Goal: Task Accomplishment & Management: Use online tool/utility

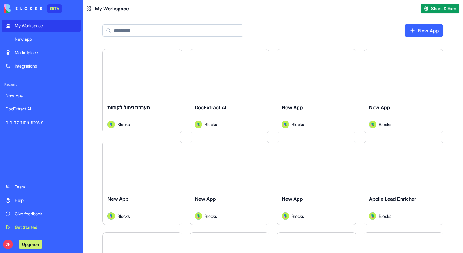
click at [172, 28] on input at bounding box center [172, 30] width 141 height 12
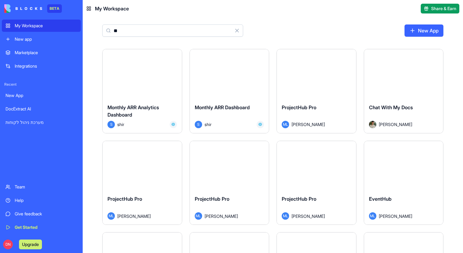
type input "*"
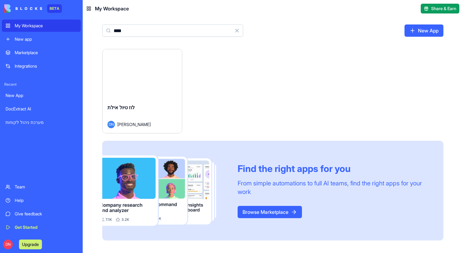
type input "****"
click at [143, 87] on div "Launch" at bounding box center [142, 74] width 79 height 50
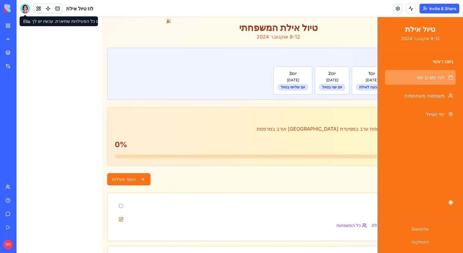
click at [24, 9] on div at bounding box center [25, 9] width 10 height 10
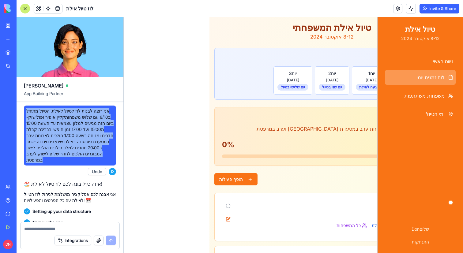
drag, startPoint x: 78, startPoint y: 161, endPoint x: 32, endPoint y: 106, distance: 71.6
click at [32, 106] on div "אני רוצה לבנות לוז לטיול לאילת, הטיול מתחיל ב8/10 עם שלוש משפחותקליין אופיר ופו…" at bounding box center [70, 136] width 92 height 60
copy span "אני רוצה לבנות לוז לטיול לאילת, הטיול מתחיל ב8/10 עם שלוש משפחותקליין אופיר ופו…"
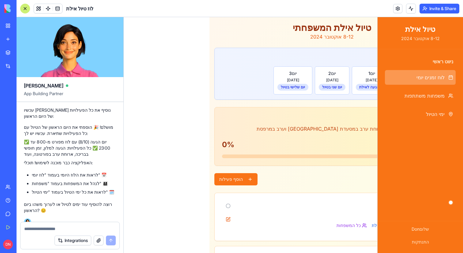
scroll to position [687, 0]
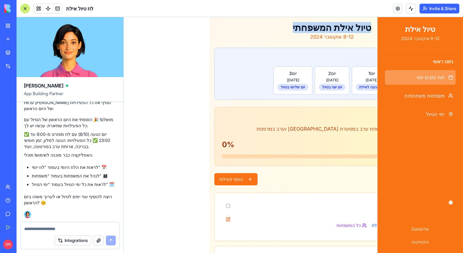
drag, startPoint x: 374, startPoint y: 27, endPoint x: 281, endPoint y: 28, distance: 92.7
click at [281, 28] on div "תפריט טיול אילת המשפחתי 8-12 אוקטובר 2024" at bounding box center [336, 31] width 244 height 18
copy h1 "טיול אילת המשפחתי"
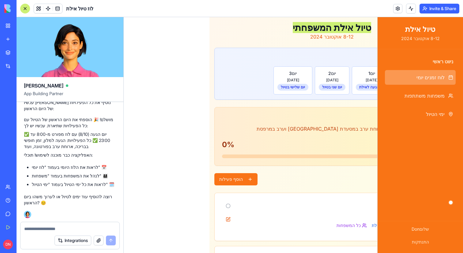
click at [22, 27] on div "My Workspace" at bounding box center [19, 26] width 8 height 6
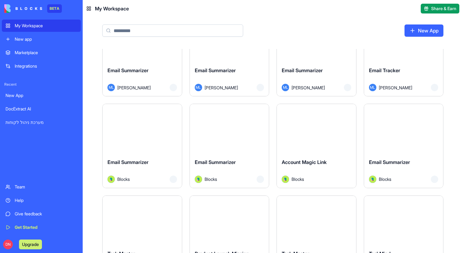
scroll to position [14595, 0]
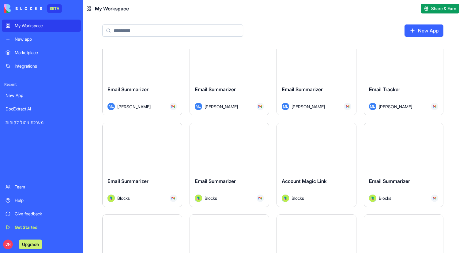
click at [158, 31] on input at bounding box center [172, 30] width 141 height 12
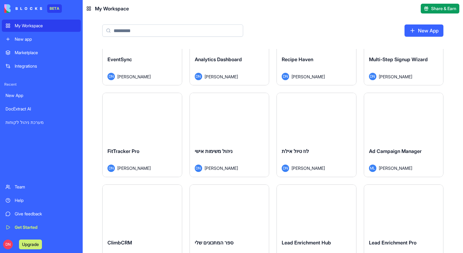
click at [319, 129] on div "Launch" at bounding box center [316, 118] width 79 height 50
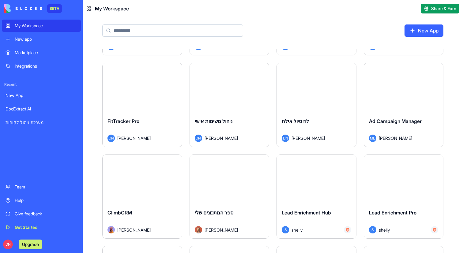
scroll to position [808, 0]
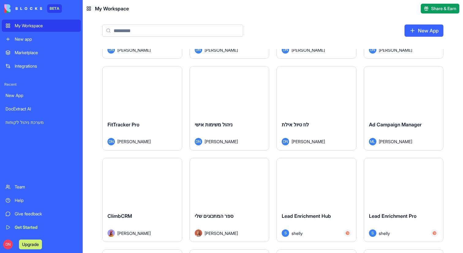
click at [227, 93] on button "Launch" at bounding box center [229, 91] width 46 height 12
click at [137, 94] on button "Launch" at bounding box center [142, 91] width 46 height 12
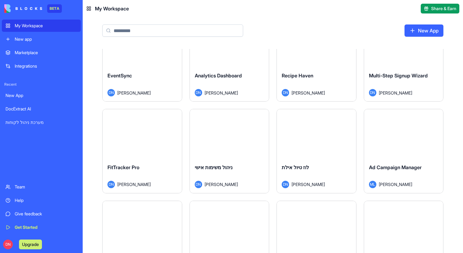
scroll to position [682, 0]
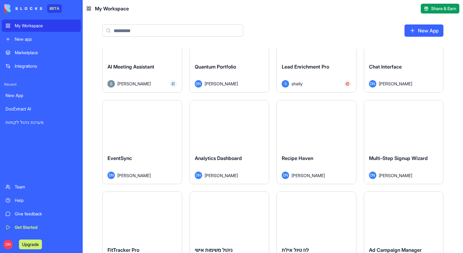
click at [399, 127] on button "Launch" at bounding box center [403, 125] width 46 height 12
click at [317, 127] on button "Launch" at bounding box center [316, 125] width 46 height 12
click at [228, 123] on button "Launch" at bounding box center [229, 125] width 46 height 12
click at [145, 128] on button "Launch" at bounding box center [142, 125] width 46 height 12
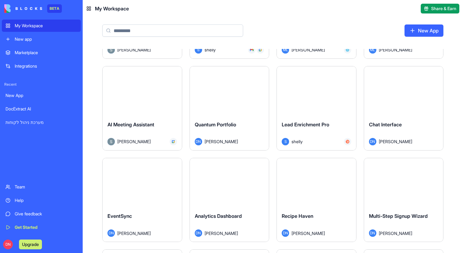
scroll to position [615, 0]
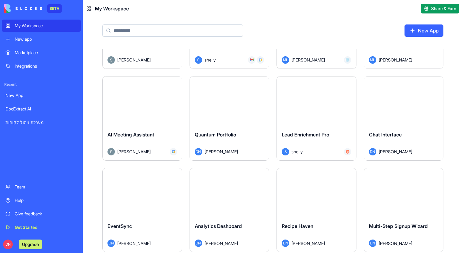
click at [412, 104] on button "Launch" at bounding box center [403, 101] width 46 height 12
click at [320, 107] on button "Launch" at bounding box center [316, 101] width 46 height 12
click at [235, 103] on button "Launch" at bounding box center [229, 101] width 46 height 12
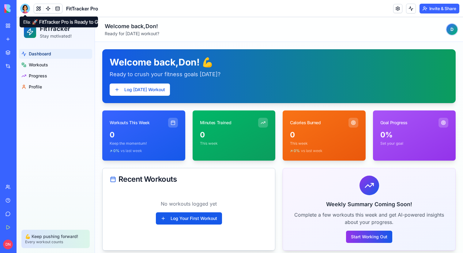
click at [23, 9] on div at bounding box center [25, 9] width 10 height 10
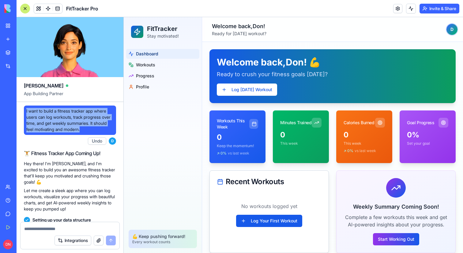
drag, startPoint x: 108, startPoint y: 130, endPoint x: 25, endPoint y: 112, distance: 84.3
click at [25, 111] on div "I want to build a fitness tracker app where users can log workouts, track progr…" at bounding box center [70, 120] width 92 height 29
copy span "I want to build a fitness tracker app where users can log workouts, track progr…"
click at [26, 10] on div at bounding box center [25, 9] width 10 height 10
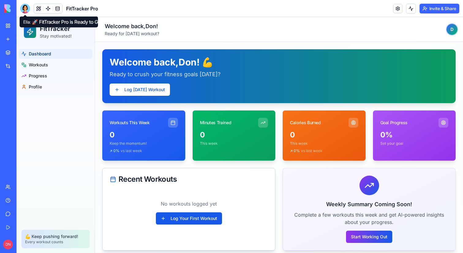
click at [233, 18] on header "Welcome back, Don ! Ready for today's workout? D" at bounding box center [279, 29] width 368 height 25
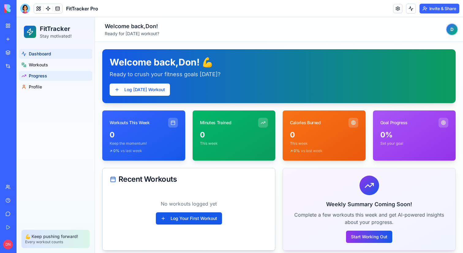
click at [47, 75] on span "Progress" at bounding box center [38, 76] width 18 height 6
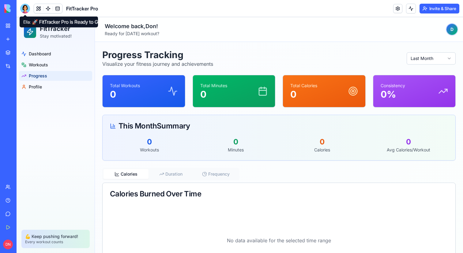
click at [25, 12] on div at bounding box center [25, 9] width 10 height 10
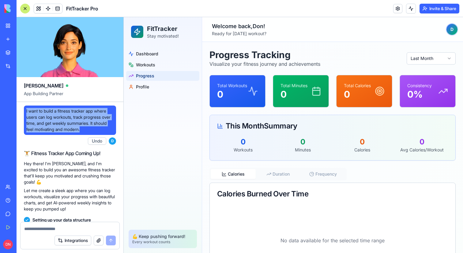
drag, startPoint x: 108, startPoint y: 129, endPoint x: 21, endPoint y: 112, distance: 88.1
copy span "I want to build a fitness tracker app where users can log workouts, track progr…"
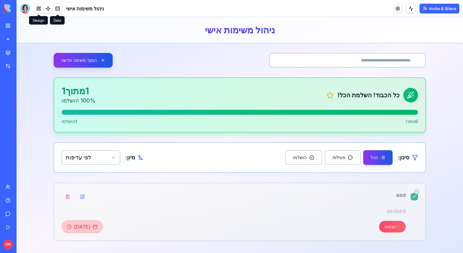
click at [26, 5] on div at bounding box center [25, 9] width 10 height 10
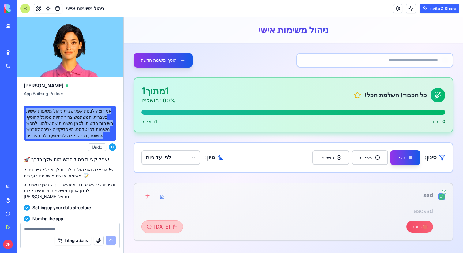
drag, startPoint x: 85, startPoint y: 141, endPoint x: 28, endPoint y: 108, distance: 65.8
click at [28, 107] on div "אני רוצה לבנות אפליקציית ניהול משימות אישית בעברית. המשתמש צריך להיות מסוגל להו…" at bounding box center [70, 124] width 92 height 36
copy span "אני רוצה לבנות אפליקציית ניהול משימות אישית בעברית. המשתמש צריך להיות מסוגל להו…"
click at [25, 12] on div at bounding box center [25, 9] width 10 height 10
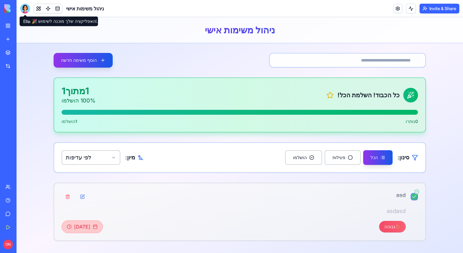
click at [217, 77] on div "הוסף משימה חדשה כל הכבוד! השלמת הכל! 1 מתוך 1 100 % הושלמו 0 נותרו 1 הושלמו סינ…" at bounding box center [240, 147] width 372 height 188
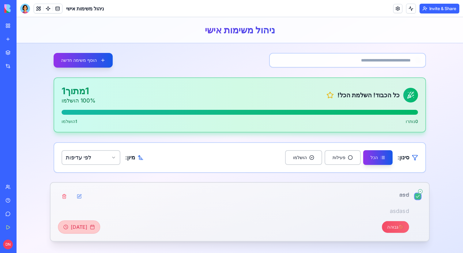
click at [415, 199] on button "button" at bounding box center [417, 196] width 7 height 7
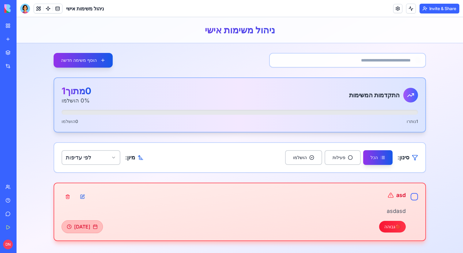
click at [84, 72] on div "הוסף משימה חדשה התקדמות המשימות 0 מתוך 1 0 % הושלמו 1 נותרו 0 הושלמו סינון: הכל…" at bounding box center [240, 147] width 372 height 188
click at [88, 60] on button "הוסף משימה חדשה" at bounding box center [83, 60] width 62 height 15
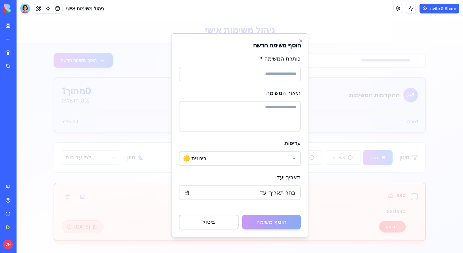
click at [198, 40] on div "**********" at bounding box center [239, 135] width 137 height 204
click at [299, 42] on icon "button" at bounding box center [300, 41] width 2 height 2
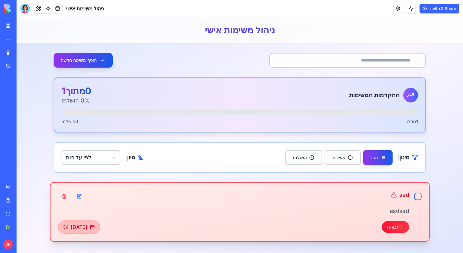
click at [356, 223] on div "🔴 גבוהה 30/09/2025" at bounding box center [233, 227] width 351 height 13
click at [329, 241] on div "asd asdasd 🔴 גבוהה 30/09/2025" at bounding box center [239, 212] width 379 height 60
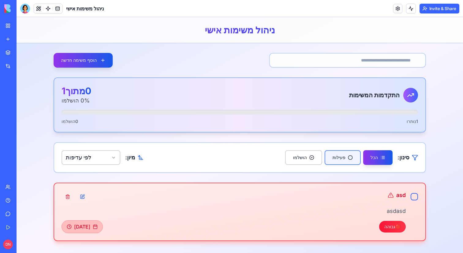
click at [355, 157] on button "פעילות" at bounding box center [342, 157] width 36 height 15
click at [277, 160] on div "סינון: הכל פעילות הושלמו מיון: לפי עדיפות" at bounding box center [240, 157] width 372 height 31
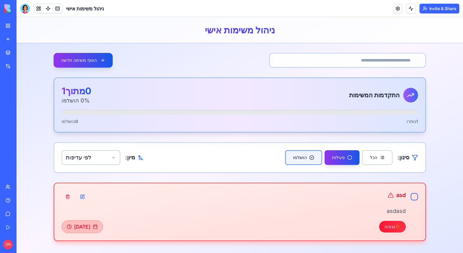
click at [297, 156] on button "הושלמו" at bounding box center [303, 157] width 37 height 15
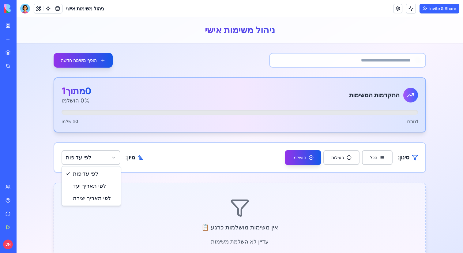
click at [96, 151] on html "ניהול משימות אישי הוסף משימה חדשה התקדמות המשימות 0 מתוך 1 0 % הושלמו 1 נותרו 0…" at bounding box center [240, 144] width 446 height 254
click at [95, 151] on html "ניהול משימות אישי הוסף משימה חדשה התקדמות המשימות 0 מתוך 1 0 % הושלמו 1 נותרו 0…" at bounding box center [240, 144] width 446 height 254
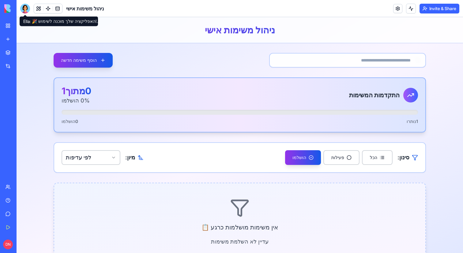
click at [26, 10] on div at bounding box center [25, 9] width 10 height 10
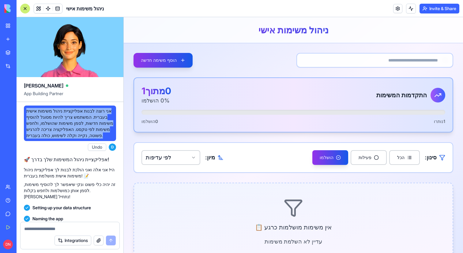
drag, startPoint x: 74, startPoint y: 140, endPoint x: 28, endPoint y: 107, distance: 56.1
click at [28, 107] on div "אני רוצה לבנות אפליקציית ניהול משימות אישית בעברית. המשתמש צריך להיות מסוגל להו…" at bounding box center [70, 124] width 92 height 36
copy span "אני רוצה לבנות אפליקציית ניהול משימות אישית בעברית. המשתמש צריך להיות מסוגל להו…"
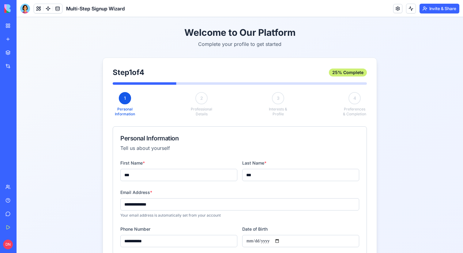
click at [25, 13] on header "Multi-Step Signup Wizard Invite & Share" at bounding box center [240, 8] width 446 height 17
click at [25, 9] on div at bounding box center [25, 9] width 10 height 10
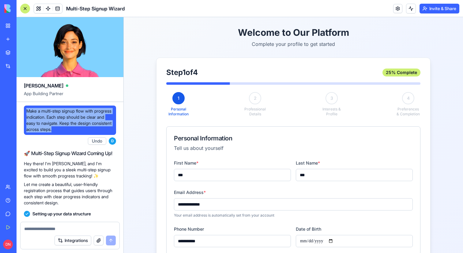
drag, startPoint x: 99, startPoint y: 130, endPoint x: 25, endPoint y: 113, distance: 76.0
click at [25, 113] on div "Make a multi-step signup flow with progress indication. Each step should be cle…" at bounding box center [70, 120] width 92 height 29
copy span "Make a multi-step signup flow with progress indication. Each step should be cle…"
click at [24, 11] on div at bounding box center [25, 9] width 10 height 10
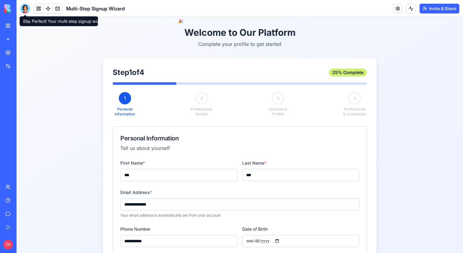
click at [129, 33] on h1 "Welcome to Our Platform" at bounding box center [240, 32] width 274 height 11
click at [28, 11] on div at bounding box center [25, 9] width 10 height 10
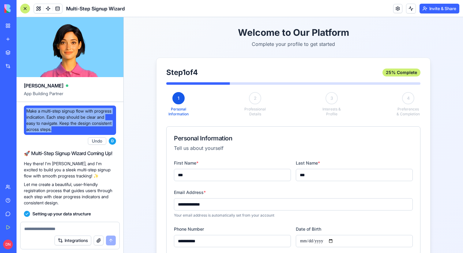
drag, startPoint x: 99, startPoint y: 131, endPoint x: 19, endPoint y: 112, distance: 82.8
copy span "Make a multi-step signup flow with progress indication. Each step should be cle…"
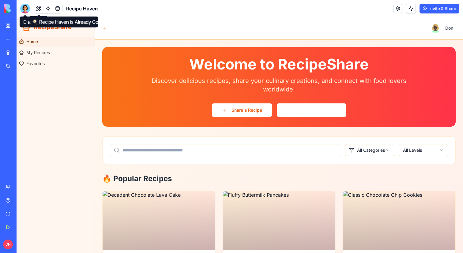
click at [25, 6] on div at bounding box center [25, 9] width 10 height 10
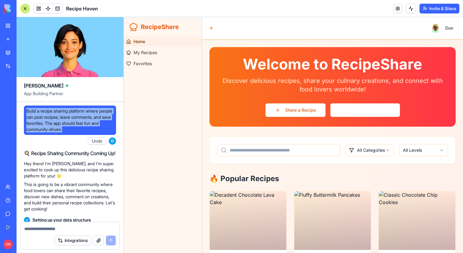
drag, startPoint x: 98, startPoint y: 129, endPoint x: 17, endPoint y: 113, distance: 81.8
copy span "Build a recipe sharing platform where people can post recipes, leave comments, …"
click at [23, 8] on div at bounding box center [25, 9] width 10 height 10
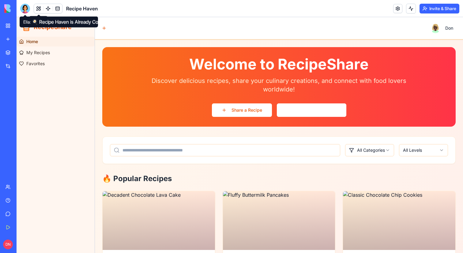
click at [26, 8] on div at bounding box center [25, 9] width 10 height 10
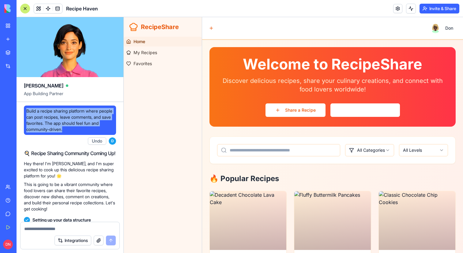
drag, startPoint x: 93, startPoint y: 128, endPoint x: 22, endPoint y: 114, distance: 72.4
copy span "Build a recipe sharing platform where people can post recipes, leave comments, …"
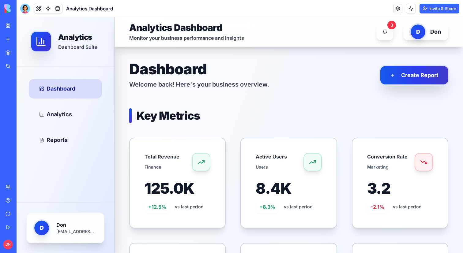
click at [26, 11] on div at bounding box center [25, 9] width 10 height 10
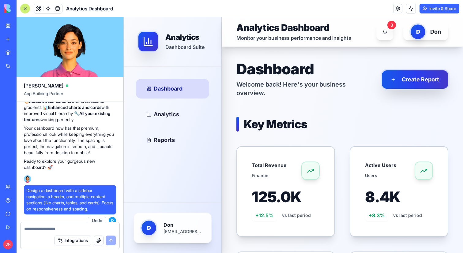
scroll to position [504, 0]
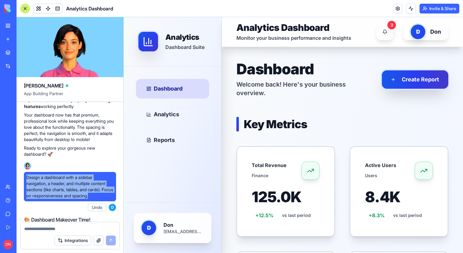
drag, startPoint x: 112, startPoint y: 204, endPoint x: 24, endPoint y: 187, distance: 89.1
click at [24, 186] on div "Design a dashboard with a sidebar navigation, a header, and multiple content se…" at bounding box center [70, 186] width 92 height 29
copy span "Design a dashboard with a sidebar navigation, a header, and multiple content se…"
click at [24, 7] on div at bounding box center [25, 9] width 10 height 10
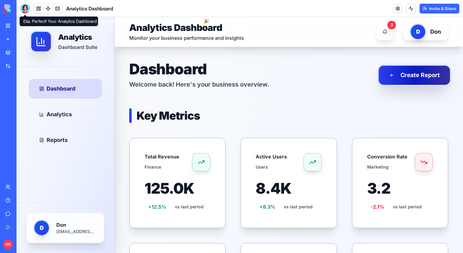
click at [420, 77] on button "Create Report" at bounding box center [413, 75] width 71 height 19
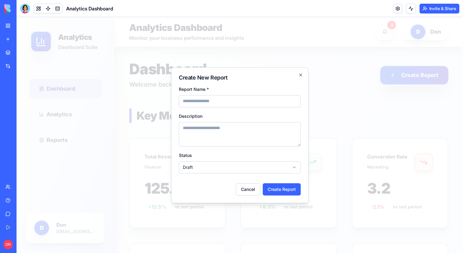
click at [376, 97] on div at bounding box center [240, 135] width 446 height 236
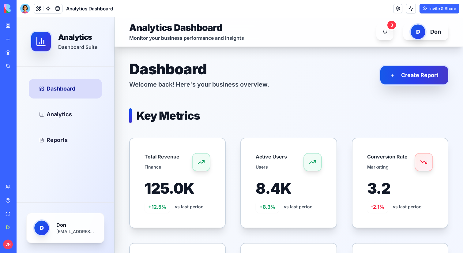
click at [407, 85] on div "Dashboard Welcome back! Here's your business overview. Create Report" at bounding box center [288, 75] width 319 height 27
click at [22, 5] on div at bounding box center [25, 9] width 10 height 10
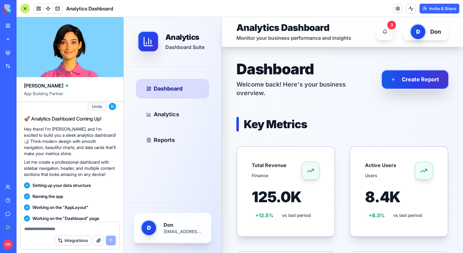
scroll to position [0, 0]
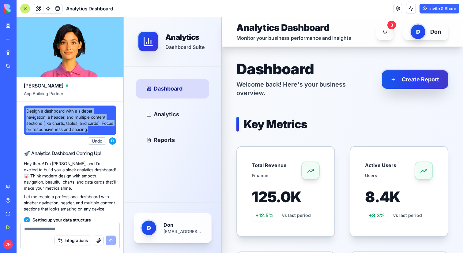
drag, startPoint x: 106, startPoint y: 129, endPoint x: 21, endPoint y: 108, distance: 87.7
copy span "Design a dashboard with a sidebar navigation, a header, and multiple content se…"
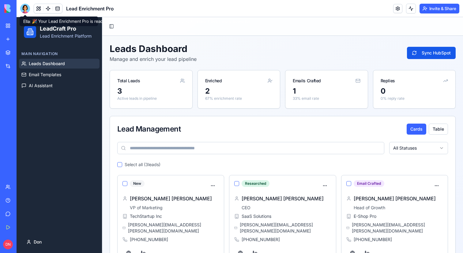
click at [26, 8] on div at bounding box center [25, 9] width 10 height 10
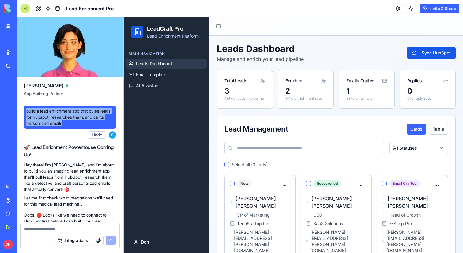
drag, startPoint x: 83, startPoint y: 123, endPoint x: 23, endPoint y: 107, distance: 61.5
click at [24, 106] on div "build a lead enrichment app that pules leads for hubspot, researches them, and …" at bounding box center [70, 124] width 92 height 36
copy span "build a lead enrichment app that pules leads for hubspot, researches them, and …"
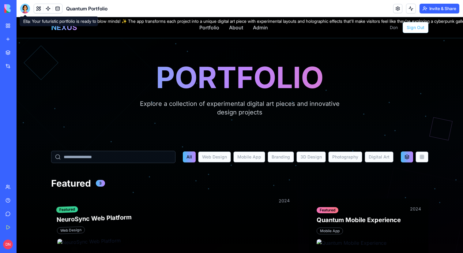
click at [23, 11] on div at bounding box center [25, 9] width 10 height 10
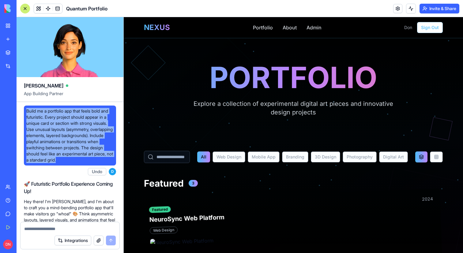
drag, startPoint x: 109, startPoint y: 164, endPoint x: 21, endPoint y: 111, distance: 103.3
click at [21, 111] on div "Build me a portfolio app that feels bold and futuristic. Every project should a…" at bounding box center [70, 258] width 107 height 312
copy span "Build me a portfolio app that feels bold and futuristic. Every project should a…"
click at [21, 10] on div at bounding box center [25, 9] width 10 height 10
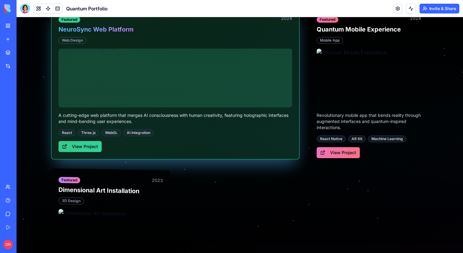
scroll to position [154, 0]
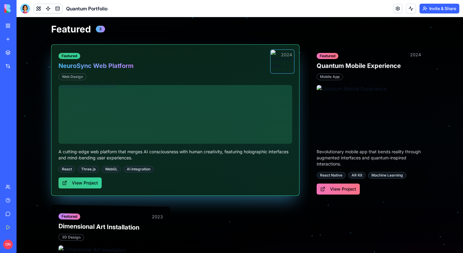
click at [192, 92] on div at bounding box center [175, 114] width 234 height 59
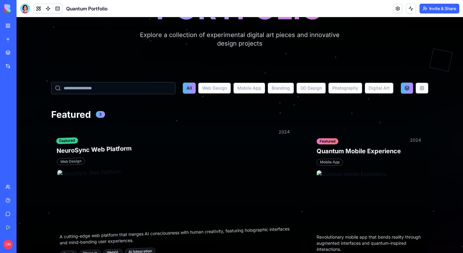
scroll to position [0, 0]
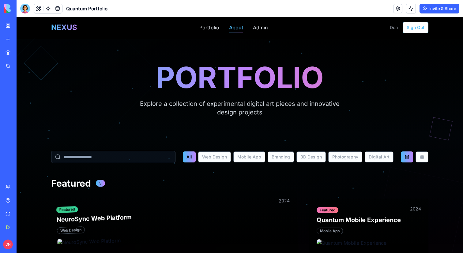
click at [236, 28] on span "About" at bounding box center [236, 27] width 14 height 6
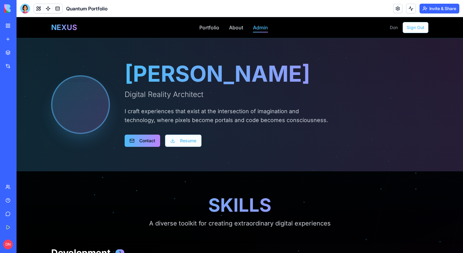
click at [258, 29] on span "Admin" at bounding box center [260, 27] width 15 height 6
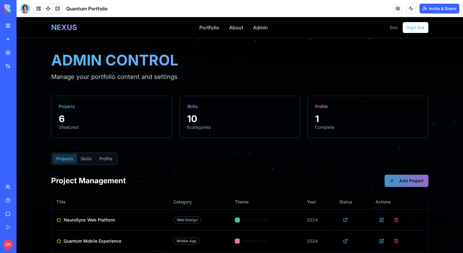
click at [410, 178] on button "Add Project" at bounding box center [406, 181] width 44 height 12
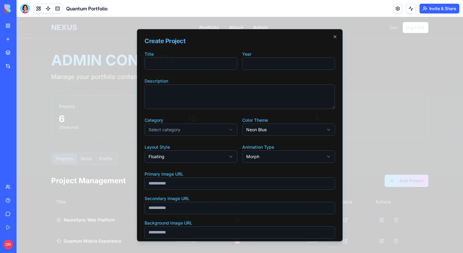
click at [108, 109] on div at bounding box center [240, 135] width 446 height 236
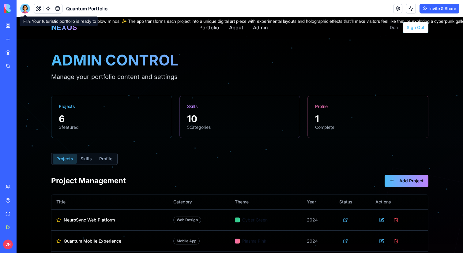
click at [26, 6] on div at bounding box center [25, 9] width 10 height 10
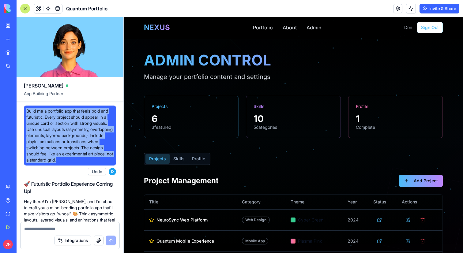
drag, startPoint x: 114, startPoint y: 161, endPoint x: 24, endPoint y: 113, distance: 101.6
click at [24, 113] on div "Build me a portfolio app that feels bold and futuristic. Every project should a…" at bounding box center [70, 136] width 92 height 60
copy span "Build me a portfolio app that feels bold and futuristic. Every project should a…"
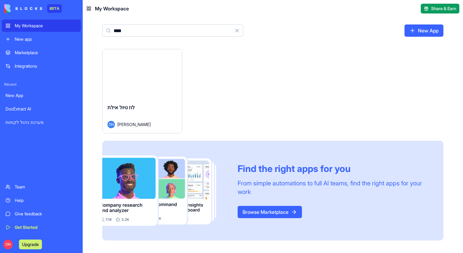
type input "****"
click at [160, 91] on div "Launch" at bounding box center [142, 74] width 79 height 50
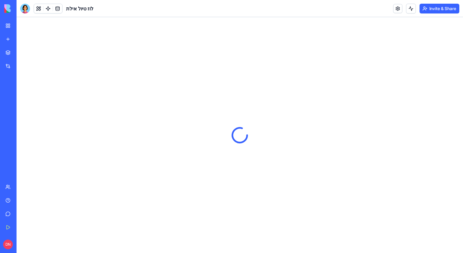
click at [24, 15] on header "לוז טיול אילת Invite & Share" at bounding box center [240, 8] width 446 height 17
click at [25, 12] on div at bounding box center [25, 9] width 10 height 10
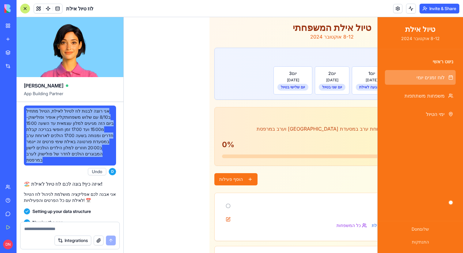
drag, startPoint x: 77, startPoint y: 160, endPoint x: 37, endPoint y: 106, distance: 66.4
click at [37, 106] on div "אני רוצה לבנות לוז לטיול לאילת, הטיול מתחיל ב8/10 עם שלוש משפחותקליין אופיר ופו…" at bounding box center [70, 136] width 92 height 60
copy span "אני רוצה לבנות לוז לטיול לאילת, הטיול מתחיל ב8/10 עם שלוש משפחותקליין אופיר ופו…"
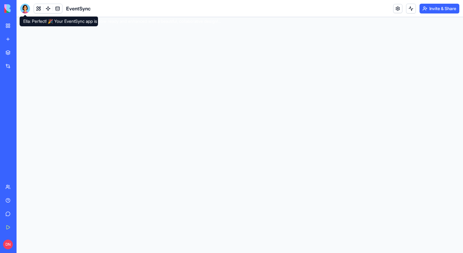
click at [26, 7] on div at bounding box center [25, 9] width 10 height 10
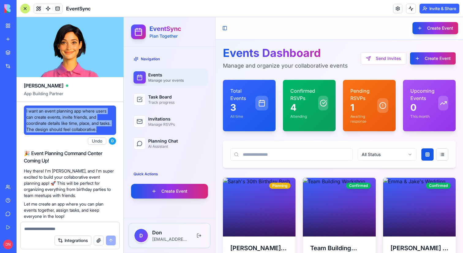
drag, startPoint x: 61, startPoint y: 138, endPoint x: 26, endPoint y: 109, distance: 45.5
click at [26, 109] on div "I want an event planning app where users can create events, invite friends, and…" at bounding box center [70, 120] width 92 height 29
copy span "I want an event planning app where users can create events, invite friends, and…"
